Goal: Information Seeking & Learning: Check status

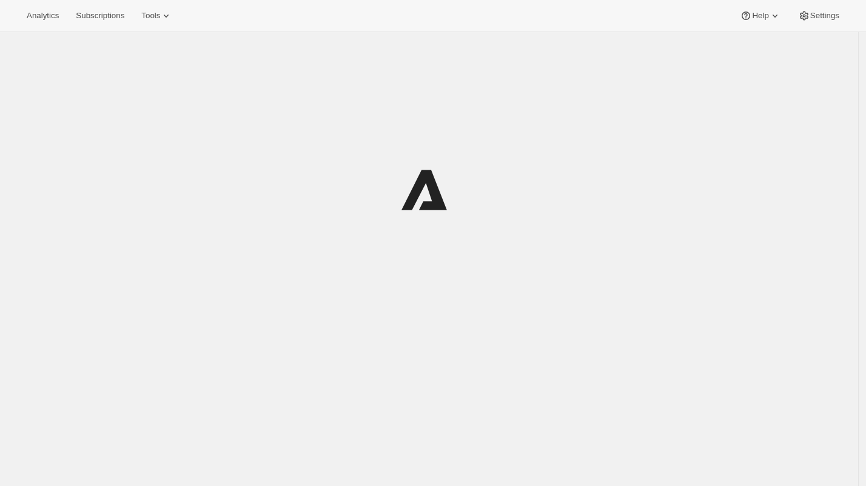
click at [61, 25] on div "Analytics Subscriptions Tools Help Settings" at bounding box center [433, 16] width 866 height 32
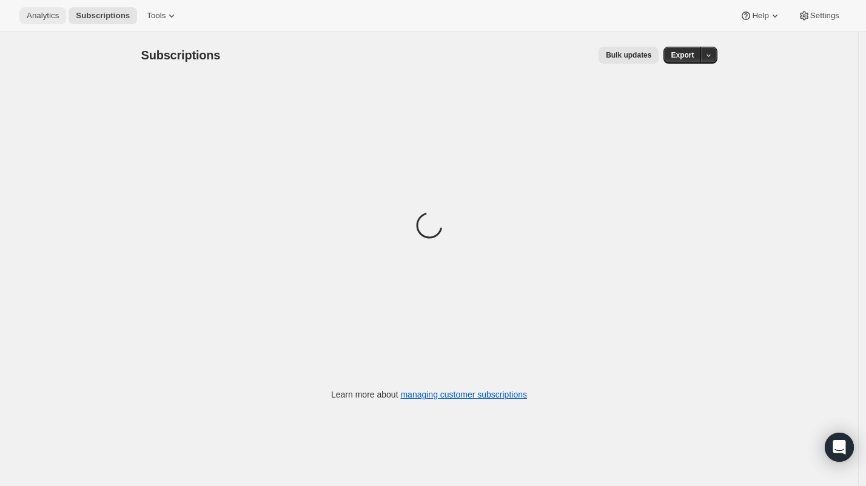
click at [41, 19] on span "Analytics" at bounding box center [43, 16] width 32 height 10
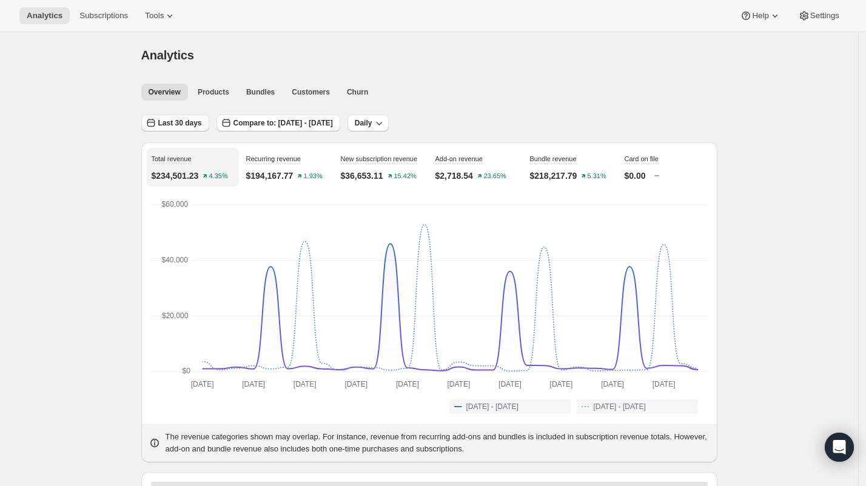
click at [207, 119] on button "Last 30 days" at bounding box center [175, 123] width 68 height 17
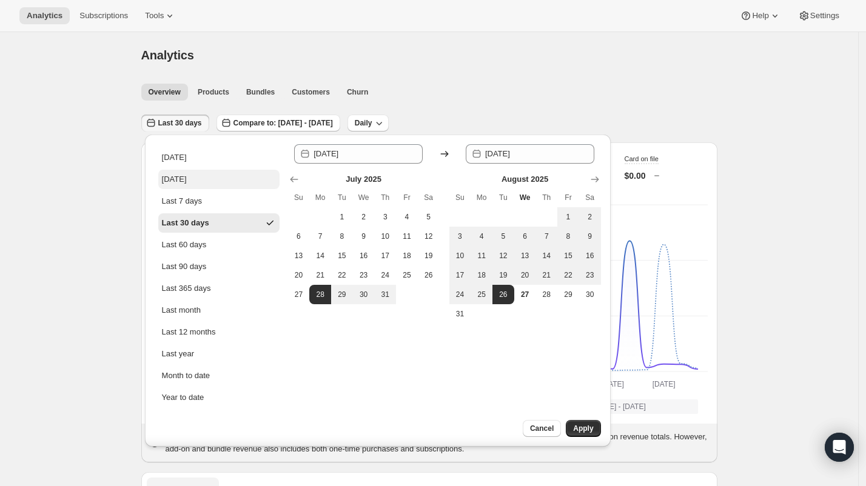
click at [181, 183] on div "[DATE]" at bounding box center [174, 179] width 25 height 12
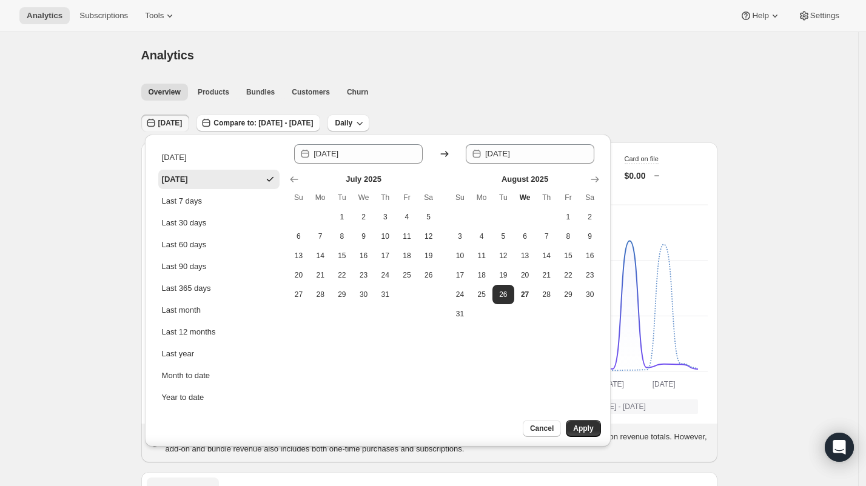
type input "[DATE]"
click at [573, 432] on span "Apply" at bounding box center [583, 429] width 20 height 10
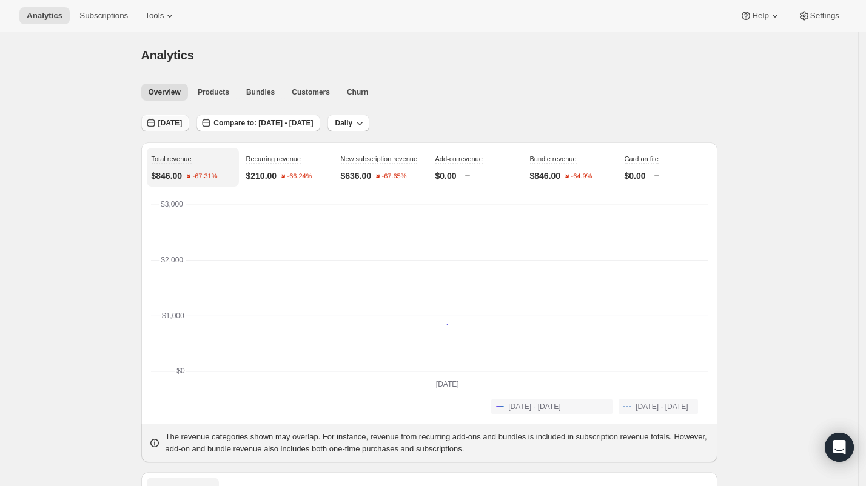
click at [179, 130] on button "[DATE]" at bounding box center [165, 123] width 49 height 17
click at [179, 129] on button "[DATE]" at bounding box center [165, 123] width 49 height 17
click at [172, 121] on span "[DATE]" at bounding box center [170, 123] width 24 height 10
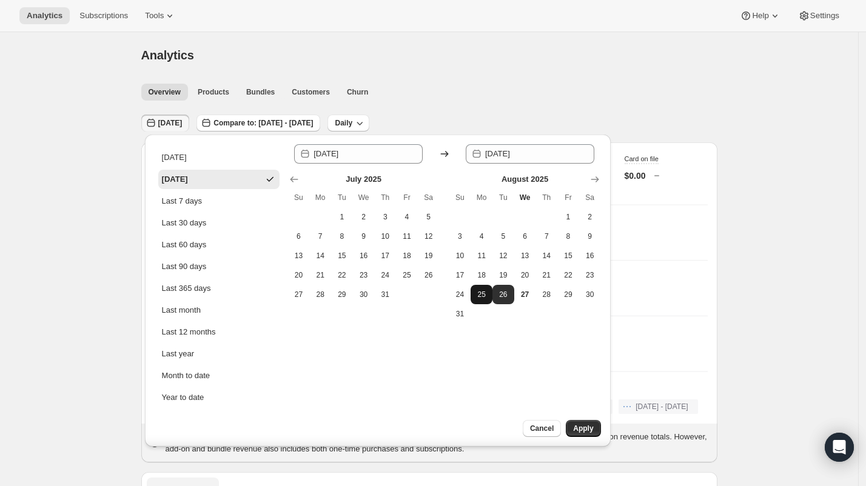
click at [481, 298] on span "25" at bounding box center [481, 295] width 12 height 10
type input "[DATE]"
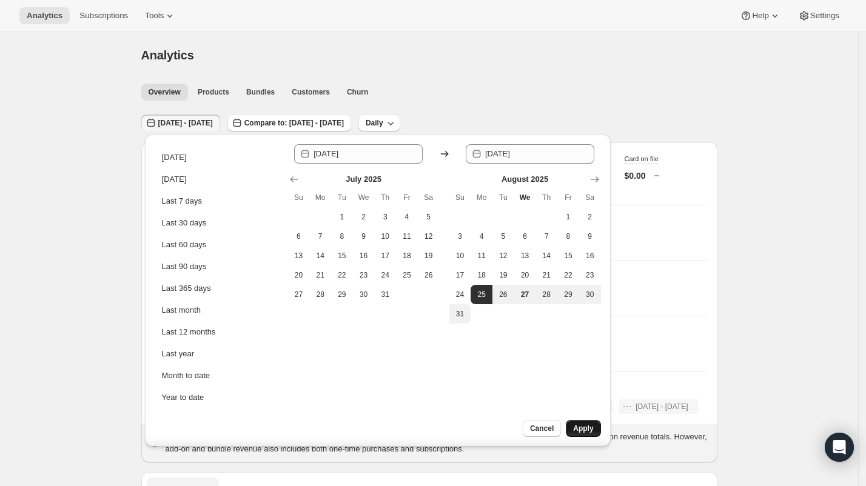
click at [592, 430] on span "Apply" at bounding box center [583, 429] width 20 height 10
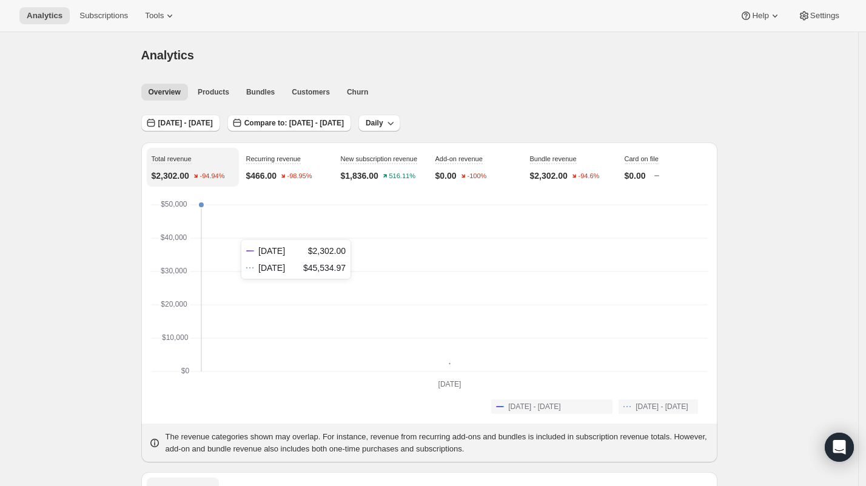
scroll to position [101, 0]
